Goal: Information Seeking & Learning: Find specific fact

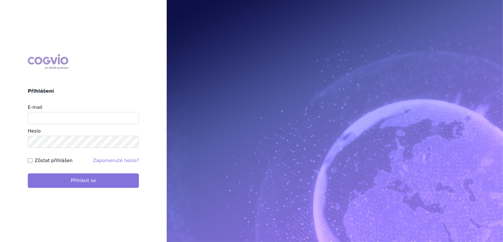
type input "[PERSON_NAME][EMAIL_ADDRESS][DOMAIN_NAME]"
click at [67, 180] on button "Přihlásit se" at bounding box center [83, 180] width 111 height 14
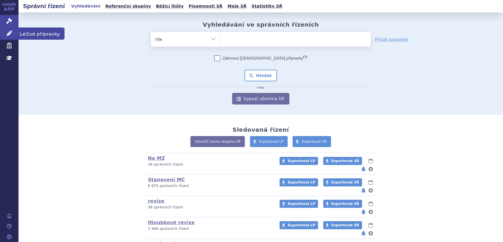
click at [6, 34] on icon at bounding box center [9, 33] width 6 height 6
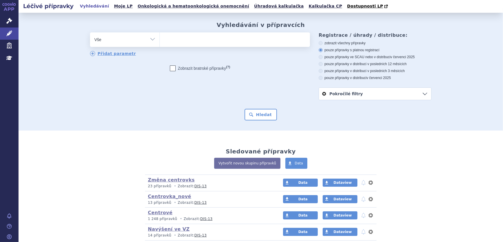
click at [202, 39] on ul at bounding box center [235, 38] width 150 height 12
click at [160, 39] on select at bounding box center [160, 39] width 0 height 14
paste input "0026202"
type input "0026202"
select select "0026202"
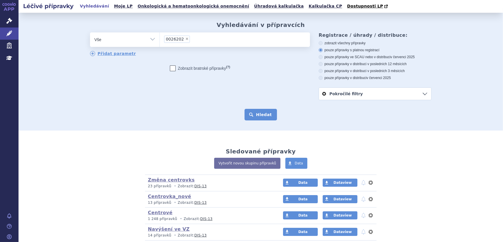
click at [262, 111] on button "Hledat" at bounding box center [261, 115] width 33 height 12
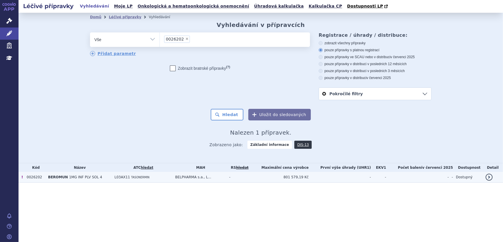
click at [162, 179] on td "L03AX11 TASONERMIN" at bounding box center [141, 177] width 61 height 11
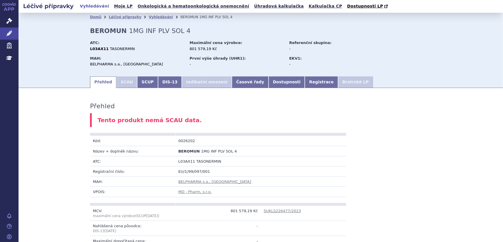
scroll to position [52, 0]
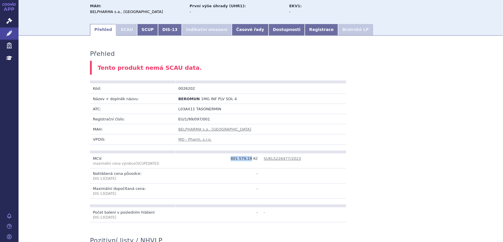
drag, startPoint x: 233, startPoint y: 159, endPoint x: 251, endPoint y: 160, distance: 17.7
click at [251, 160] on td "801 579,19 Kč" at bounding box center [217, 160] width 85 height 15
copy td "801 579,19"
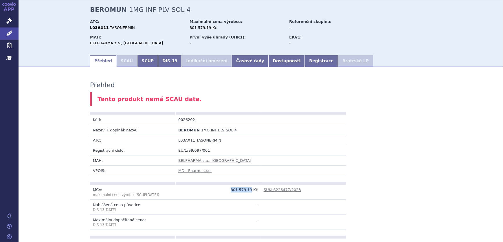
scroll to position [0, 0]
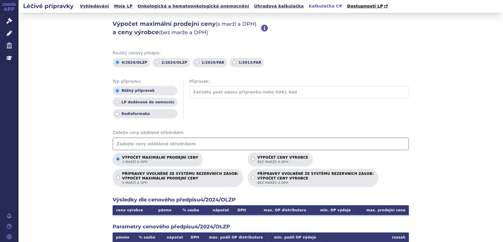
click at [158, 143] on input "text" at bounding box center [261, 144] width 297 height 13
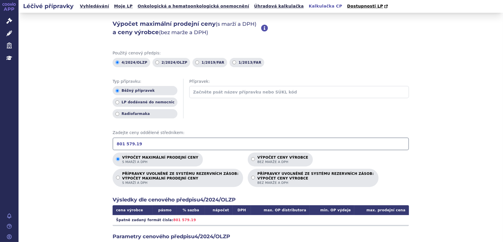
click at [122, 143] on input "801 579.19" at bounding box center [261, 144] width 297 height 13
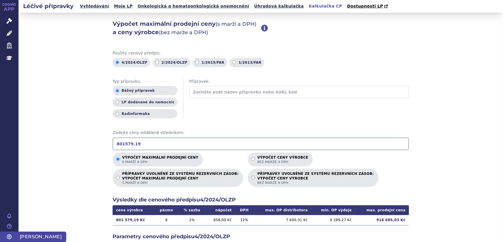
type input "801579.19"
